Goal: Complete application form

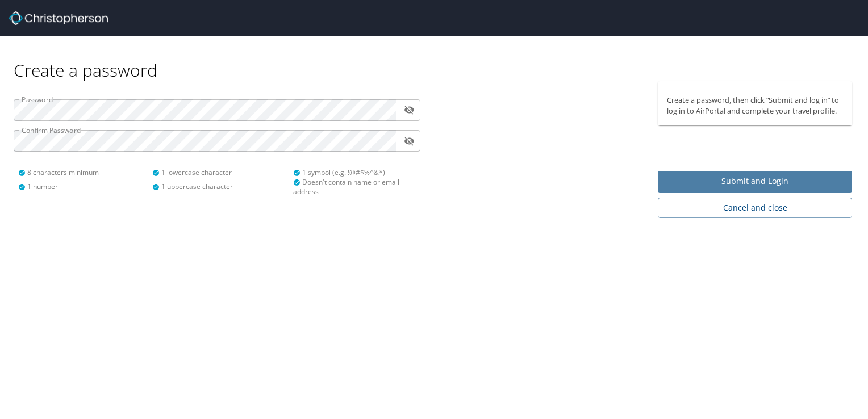
click at [755, 176] on span "Submit and Login" at bounding box center [755, 181] width 176 height 14
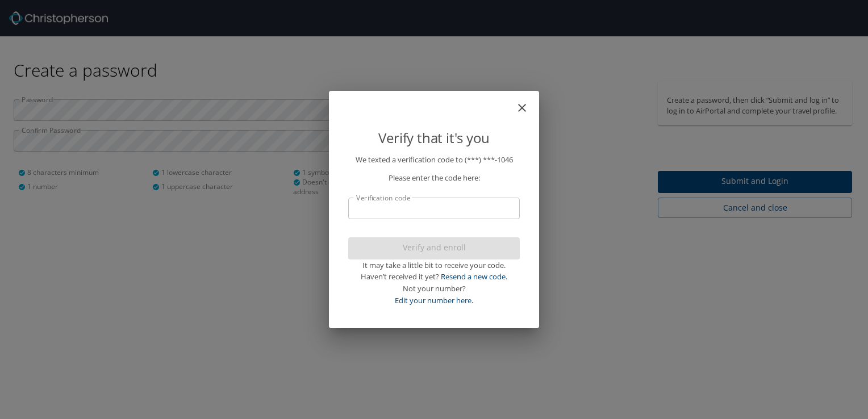
click at [631, 235] on div "Verify that it's you We texted a verification code to (***) ***- 1046 Please en…" at bounding box center [434, 209] width 868 height 419
click at [372, 214] on input "Verification code" at bounding box center [434, 209] width 172 height 22
click at [377, 210] on input "Verification code" at bounding box center [434, 209] width 172 height 22
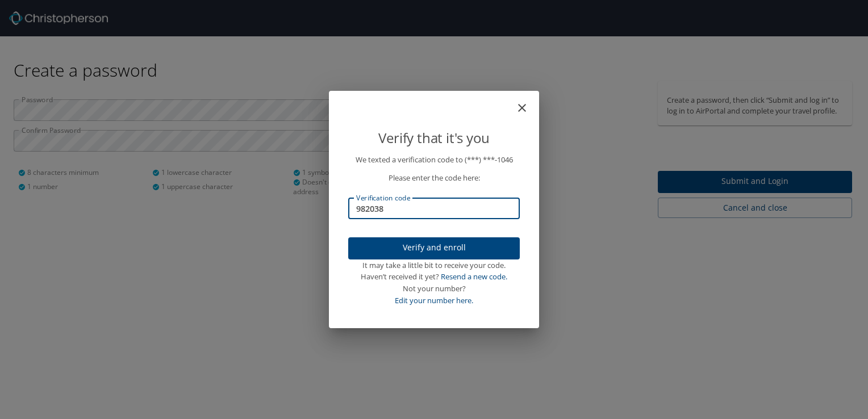
type input "982038"
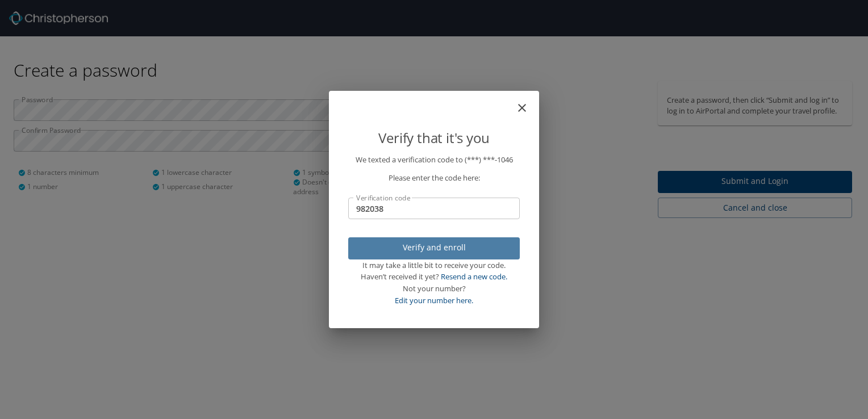
click at [409, 244] on span "Verify and enroll" at bounding box center [433, 248] width 153 height 14
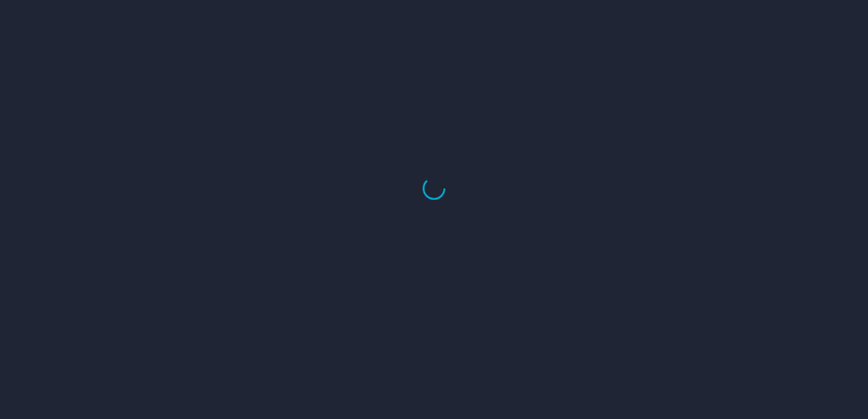
select select "US"
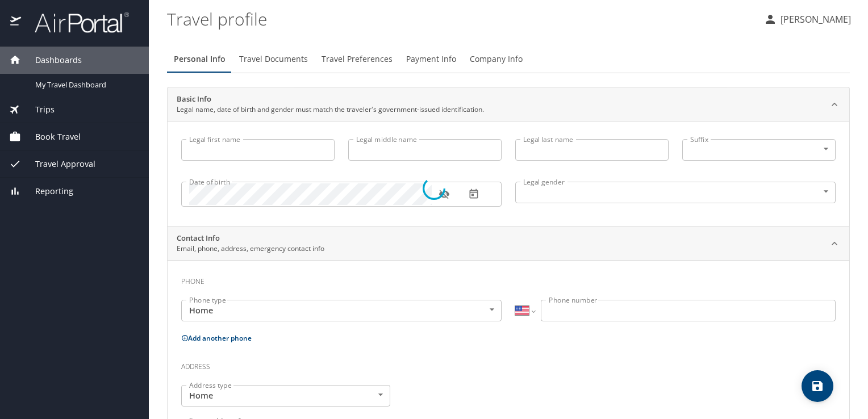
type input "[PERSON_NAME]"
type input "[DEMOGRAPHIC_DATA]"
